Goal: Task Accomplishment & Management: Use online tool/utility

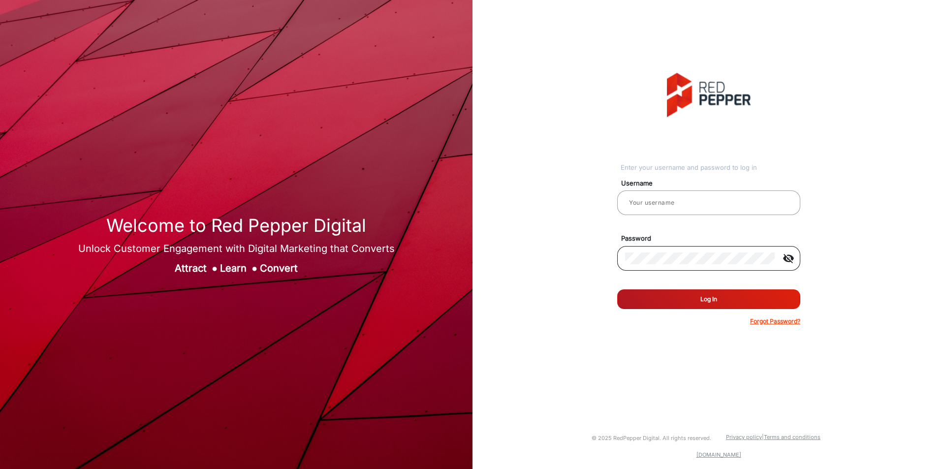
type input "[PERSON_NAME]"
click at [617, 289] on button "Log In" at bounding box center [708, 299] width 183 height 20
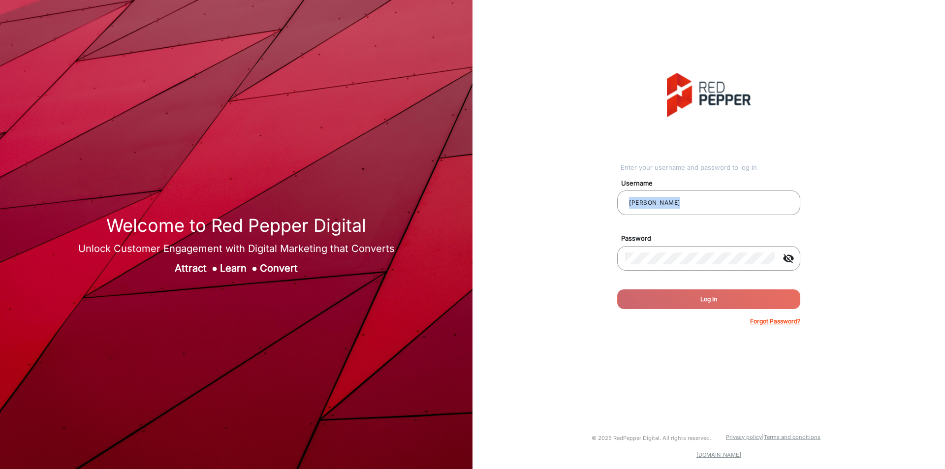
click at [817, 215] on div "Enter your username and password to log in Username [PERSON_NAME] Password visi…" at bounding box center [708, 199] width 487 height 399
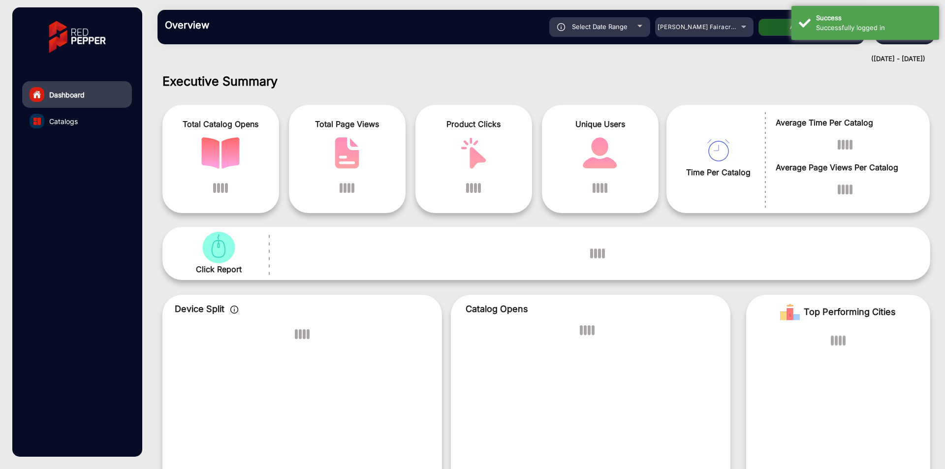
scroll to position [7, 0]
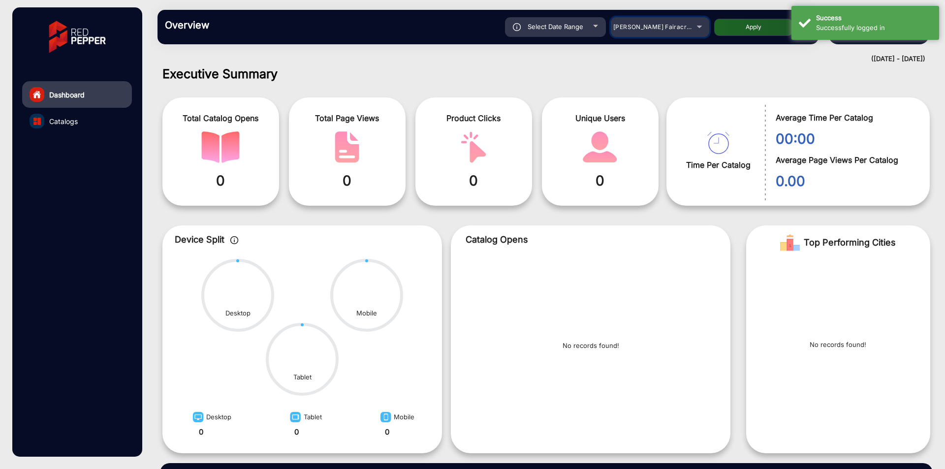
click at [668, 18] on mat-select "[PERSON_NAME] Fairacre Farms" at bounding box center [660, 27] width 98 height 20
click at [671, 29] on span "[PERSON_NAME] Fairacre Farms" at bounding box center [661, 26] width 97 height 7
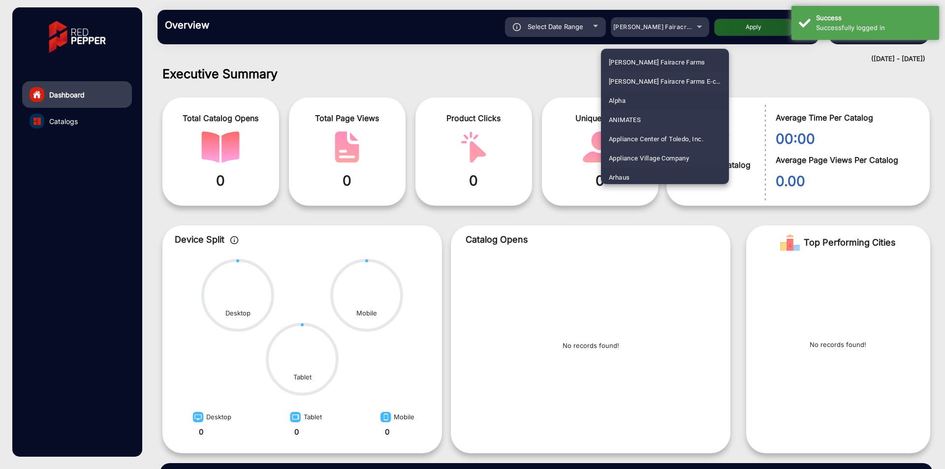
click at [635, 173] on mat-option "Arhaus" at bounding box center [665, 177] width 128 height 19
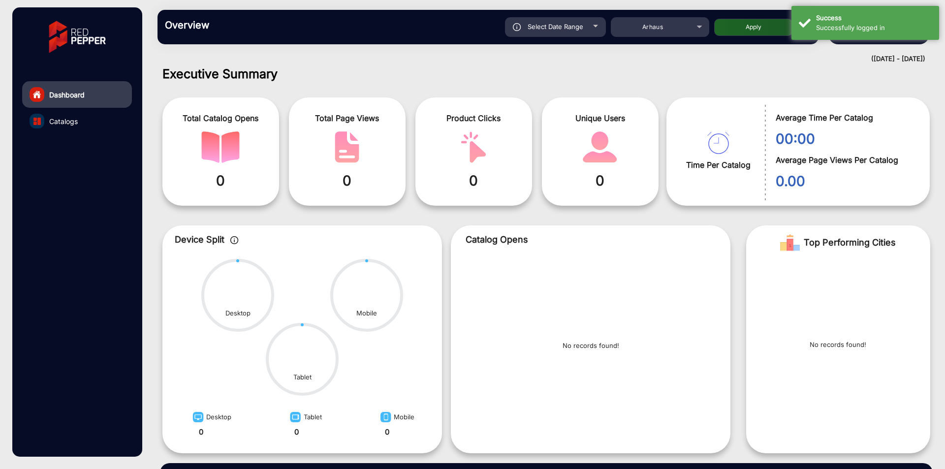
click at [592, 21] on div "Select Date Range" at bounding box center [555, 27] width 101 height 20
type input "[DATE]"
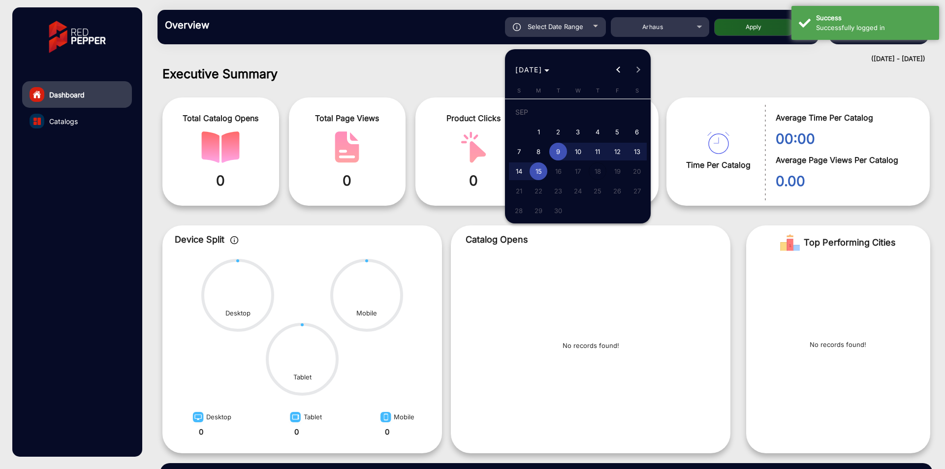
click at [557, 155] on span "9" at bounding box center [558, 152] width 18 height 18
click at [541, 168] on span "15" at bounding box center [539, 171] width 18 height 18
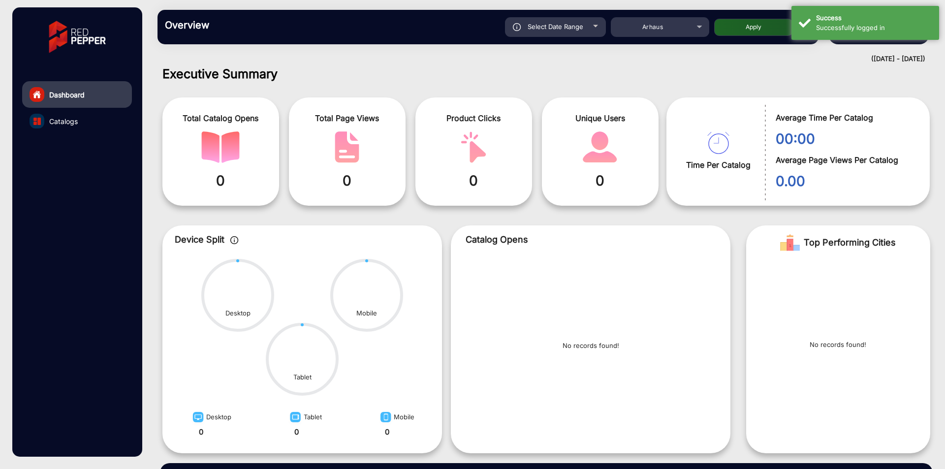
type input "[DATE]"
click at [751, 26] on button "Apply" at bounding box center [753, 27] width 79 height 17
type input "[DATE]"
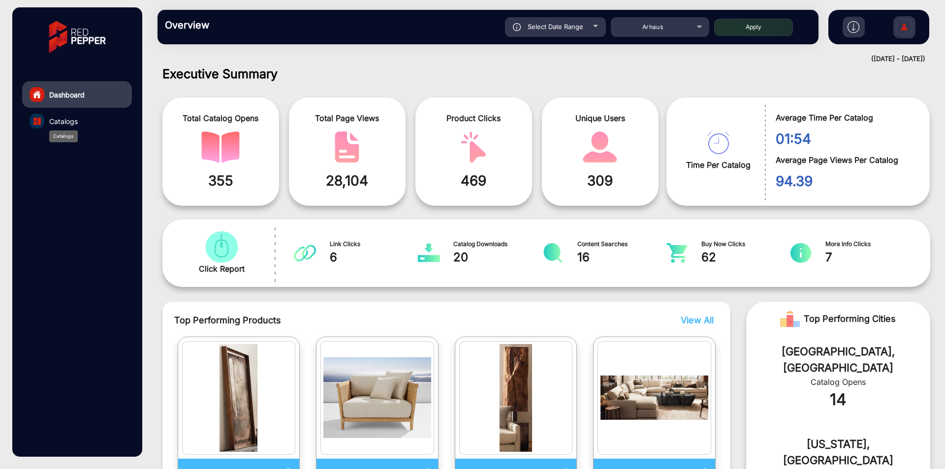
click at [73, 120] on span "Catalogs" at bounding box center [63, 121] width 29 height 10
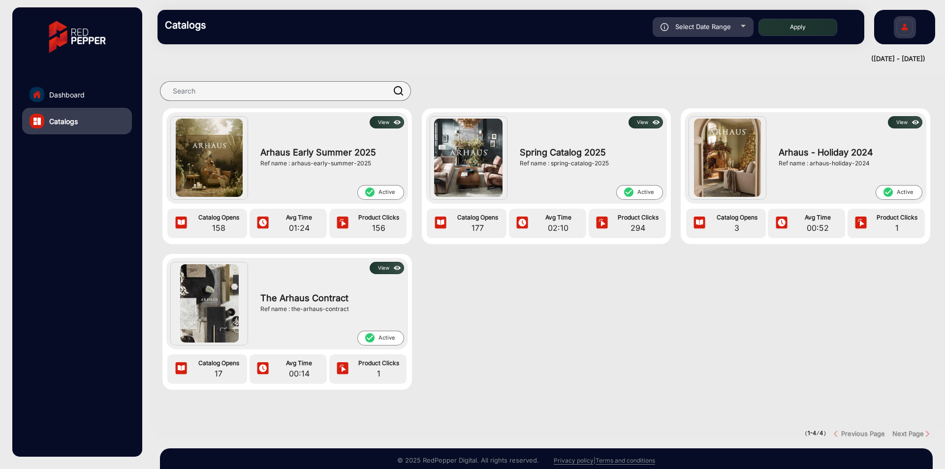
click at [388, 125] on button "View" at bounding box center [387, 122] width 34 height 12
